Goal: Navigation & Orientation: Find specific page/section

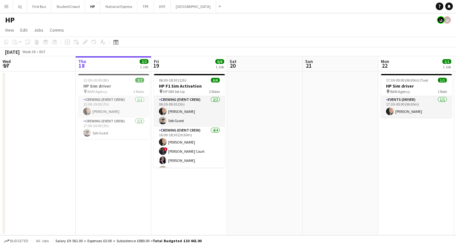
click at [5, 5] on app-icon "Menu" at bounding box center [6, 6] width 5 height 5
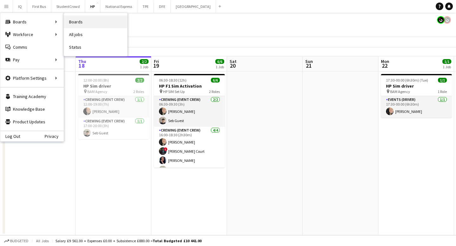
click at [83, 24] on link "Boards" at bounding box center [95, 22] width 63 height 13
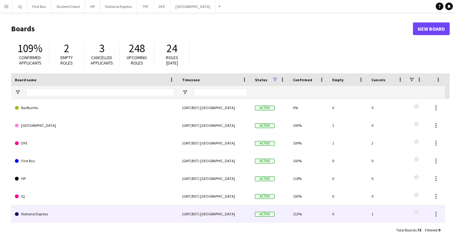
click at [116, 211] on link "National Express" at bounding box center [94, 214] width 159 height 18
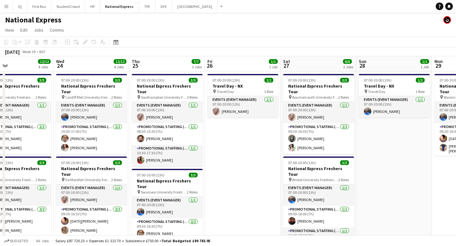
scroll to position [0, 165]
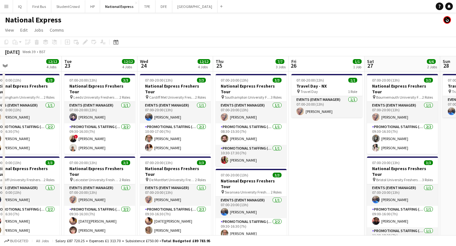
click at [7, 6] on app-icon "Menu" at bounding box center [6, 6] width 5 height 5
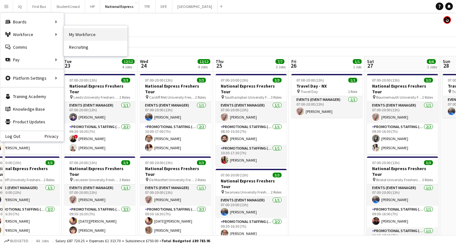
click at [73, 35] on link "My Workforce" at bounding box center [95, 34] width 63 height 13
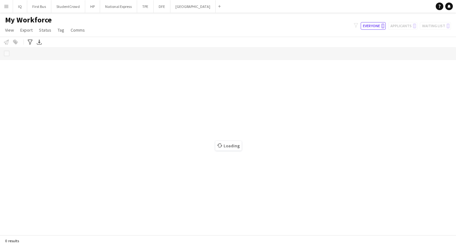
click at [9, 10] on button "Menu" at bounding box center [6, 6] width 13 height 13
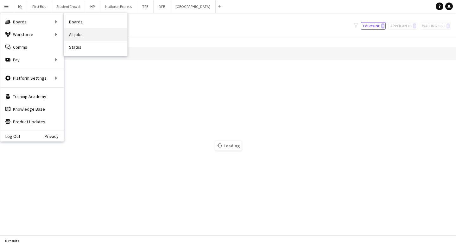
click at [76, 34] on link "All jobs" at bounding box center [95, 34] width 63 height 13
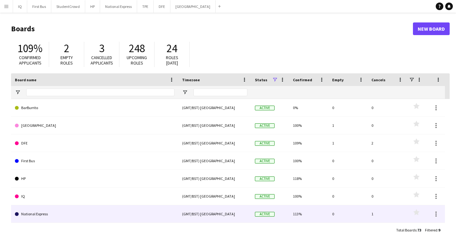
click at [32, 217] on link "National Express" at bounding box center [94, 214] width 159 height 18
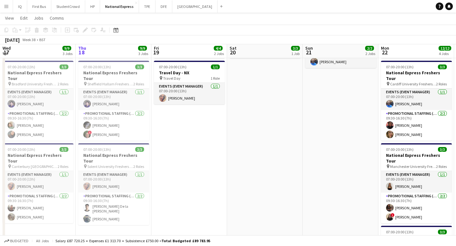
scroll to position [101, 0]
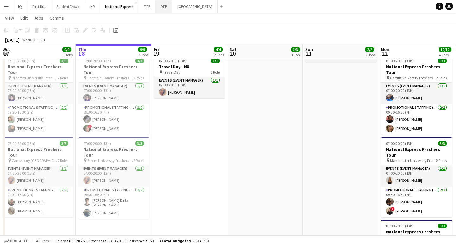
click at [160, 6] on button "DFE Close" at bounding box center [163, 6] width 17 height 12
